Goal: Obtain resource: Obtain resource

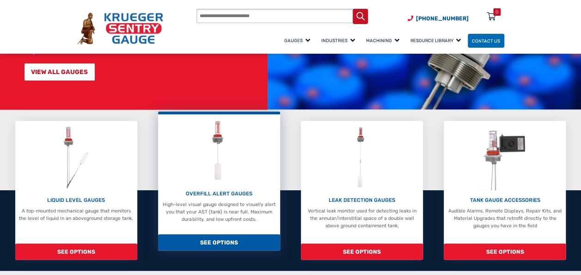
scroll to position [92, 0]
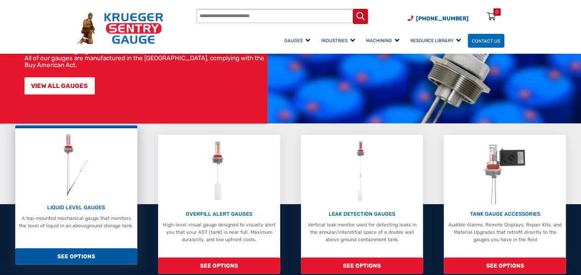
click at [85, 256] on span "SEE OPTIONS" at bounding box center [76, 256] width 122 height 16
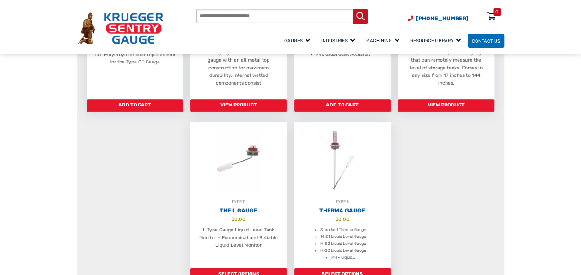
scroll to position [509, 0]
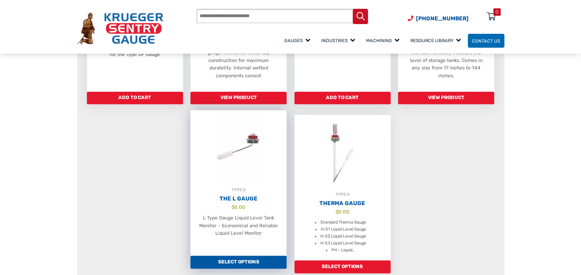
click at [242, 255] on link "Select options" at bounding box center [239, 261] width 96 height 13
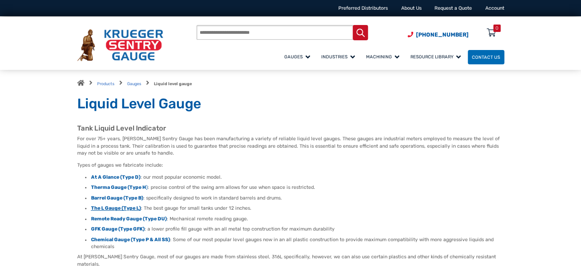
click at [110, 207] on strong "The L Gauge (Type L)" at bounding box center [116, 208] width 50 height 6
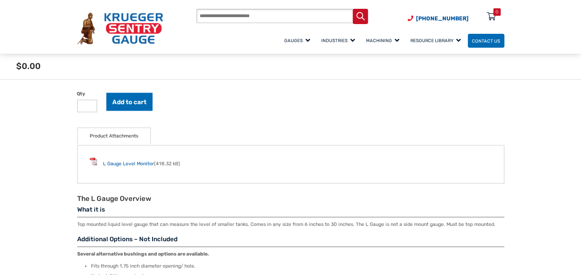
scroll to position [647, 0]
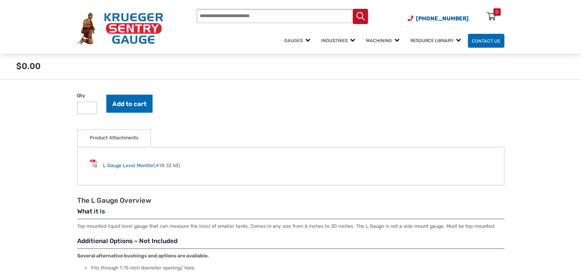
click at [125, 138] on link "Product Attachments" at bounding box center [114, 137] width 49 height 17
click at [118, 164] on link "L Gauge Level Monitor" at bounding box center [128, 165] width 51 height 6
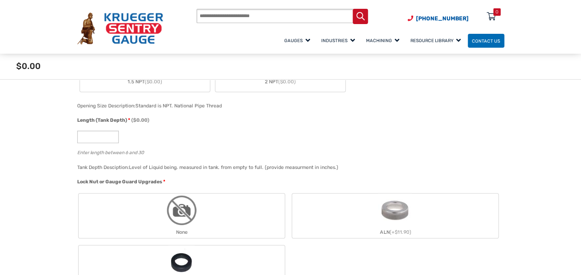
scroll to position [416, 0]
